Goal: Transaction & Acquisition: Purchase product/service

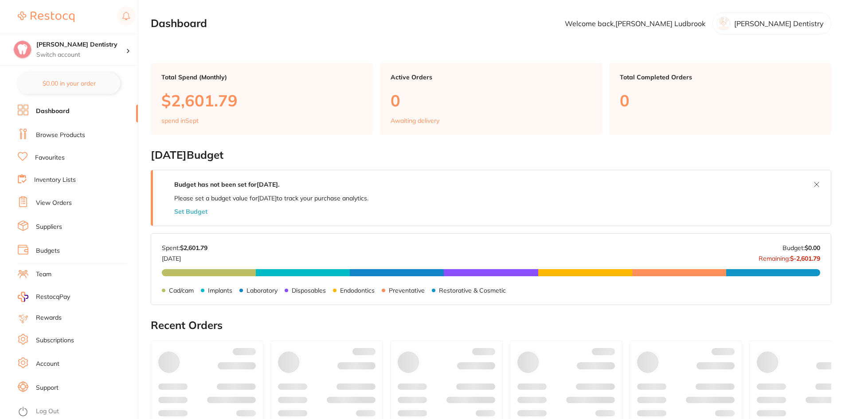
click at [67, 137] on link "Browse Products" at bounding box center [60, 135] width 49 height 9
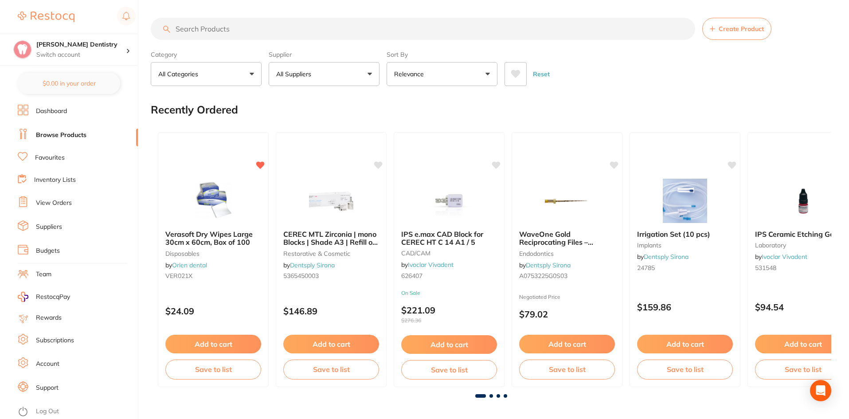
click at [189, 24] on input "search" at bounding box center [423, 29] width 545 height 22
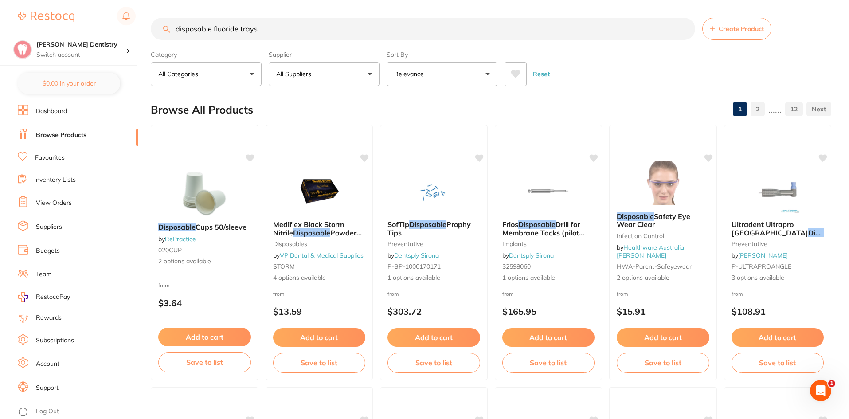
type input "disposable fluoride trays"
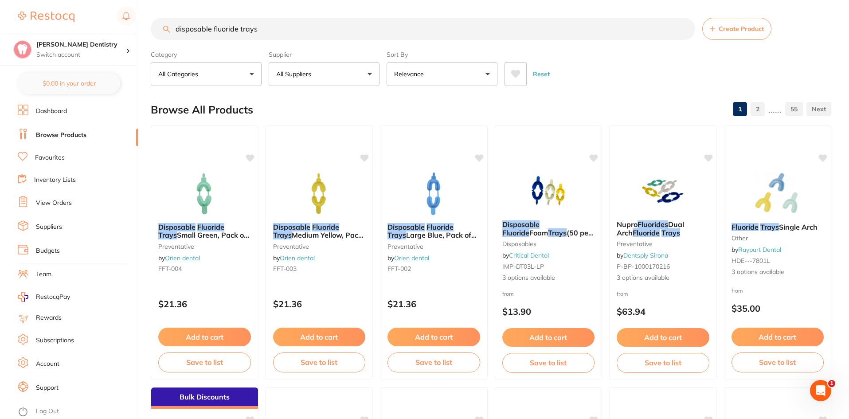
click at [371, 76] on button "All Suppliers" at bounding box center [324, 74] width 111 height 24
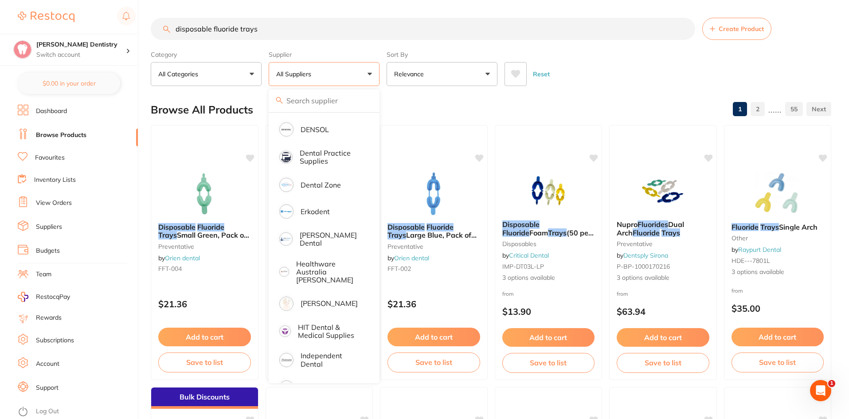
scroll to position [222, 0]
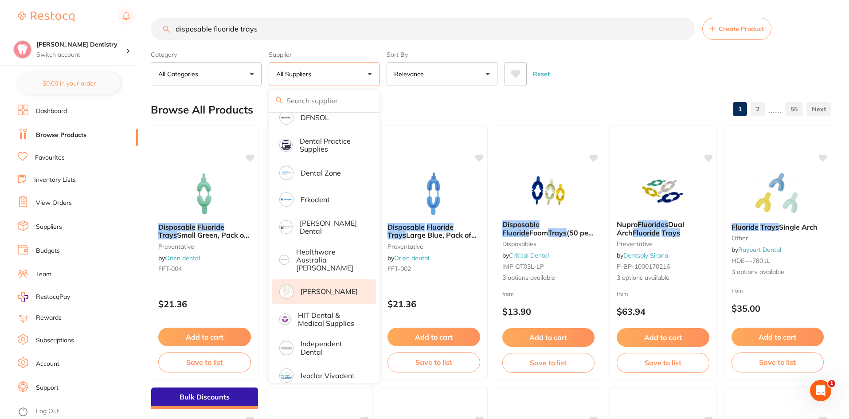
click at [331, 287] on p "[PERSON_NAME]" at bounding box center [329, 291] width 57 height 8
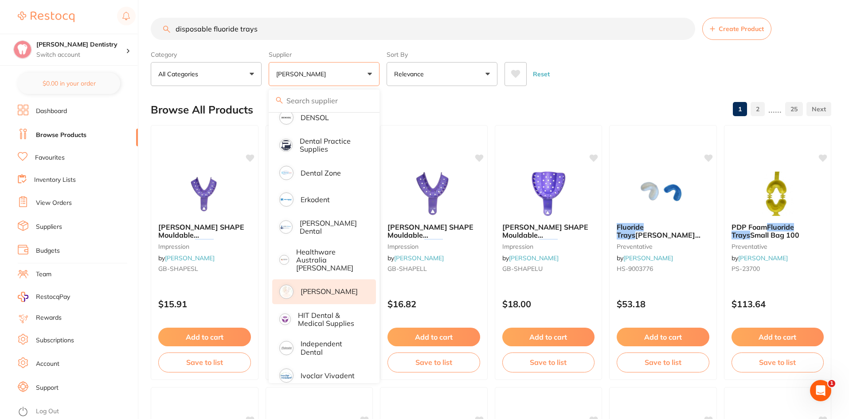
scroll to position [0, 0]
click at [632, 46] on section "disposable fluoride trays Create Product Category All Categories All Categories…" at bounding box center [491, 52] width 681 height 68
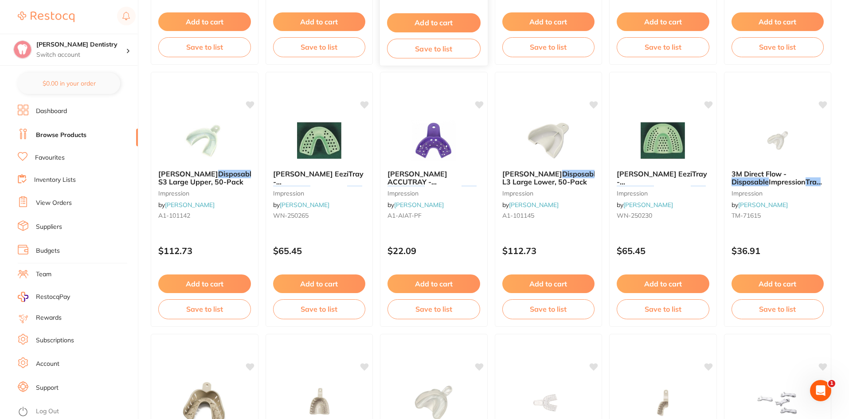
scroll to position [1882, 0]
